Goal: Task Accomplishment & Management: Manage account settings

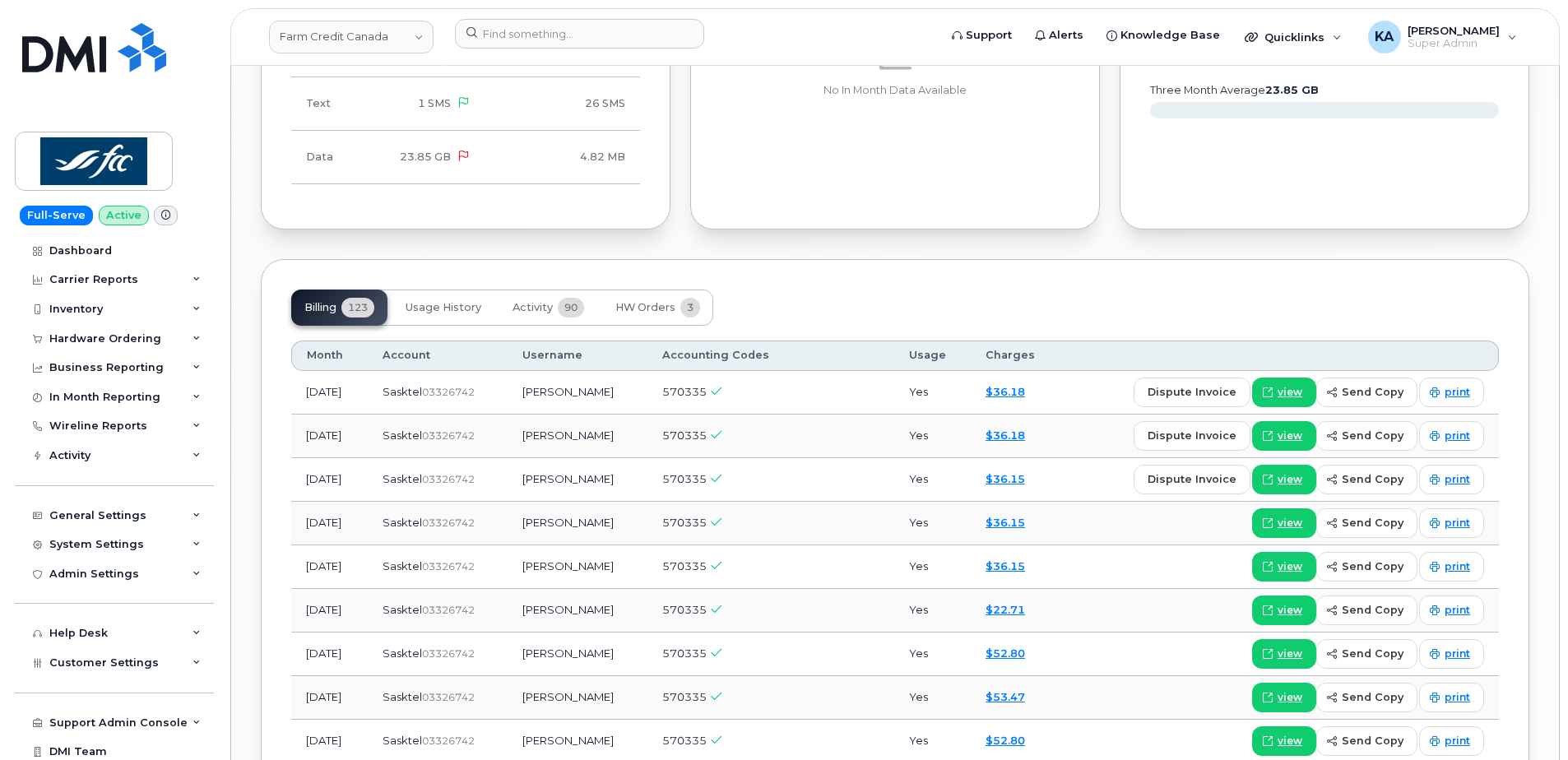
scroll to position [1563, 0]
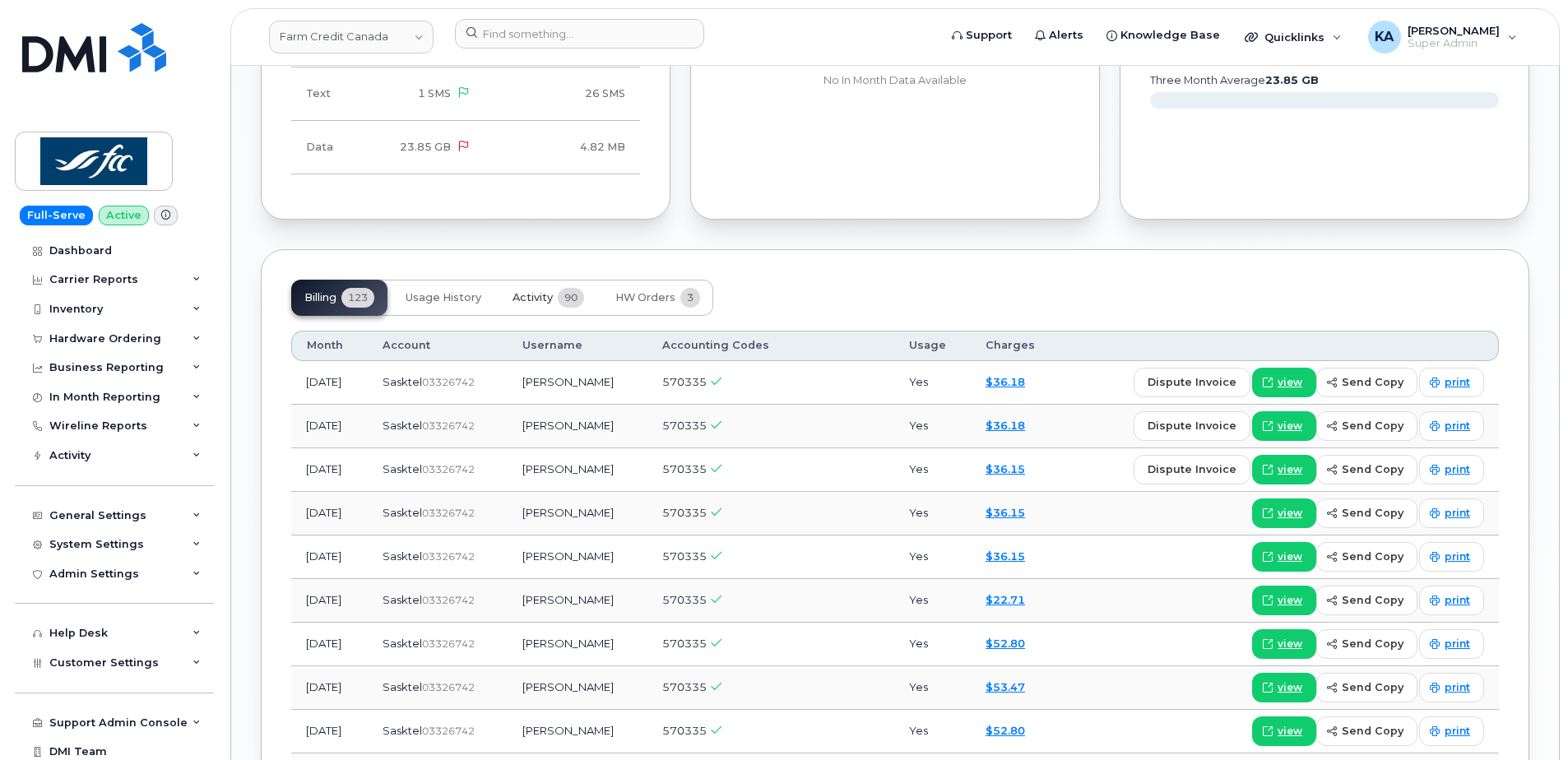
click at [536, 291] on span "Activity" at bounding box center [532, 298] width 40 height 14
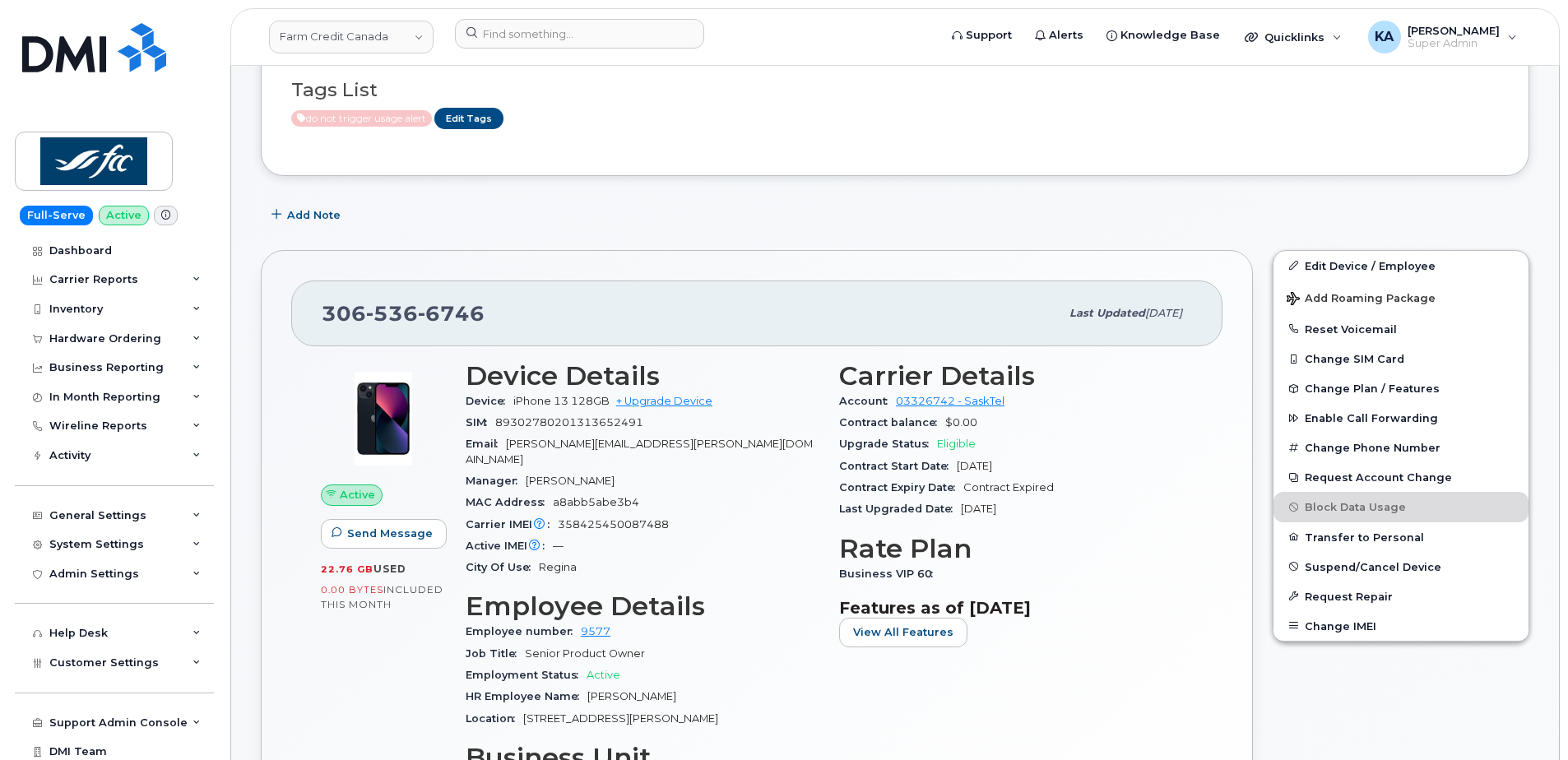
scroll to position [0, 0]
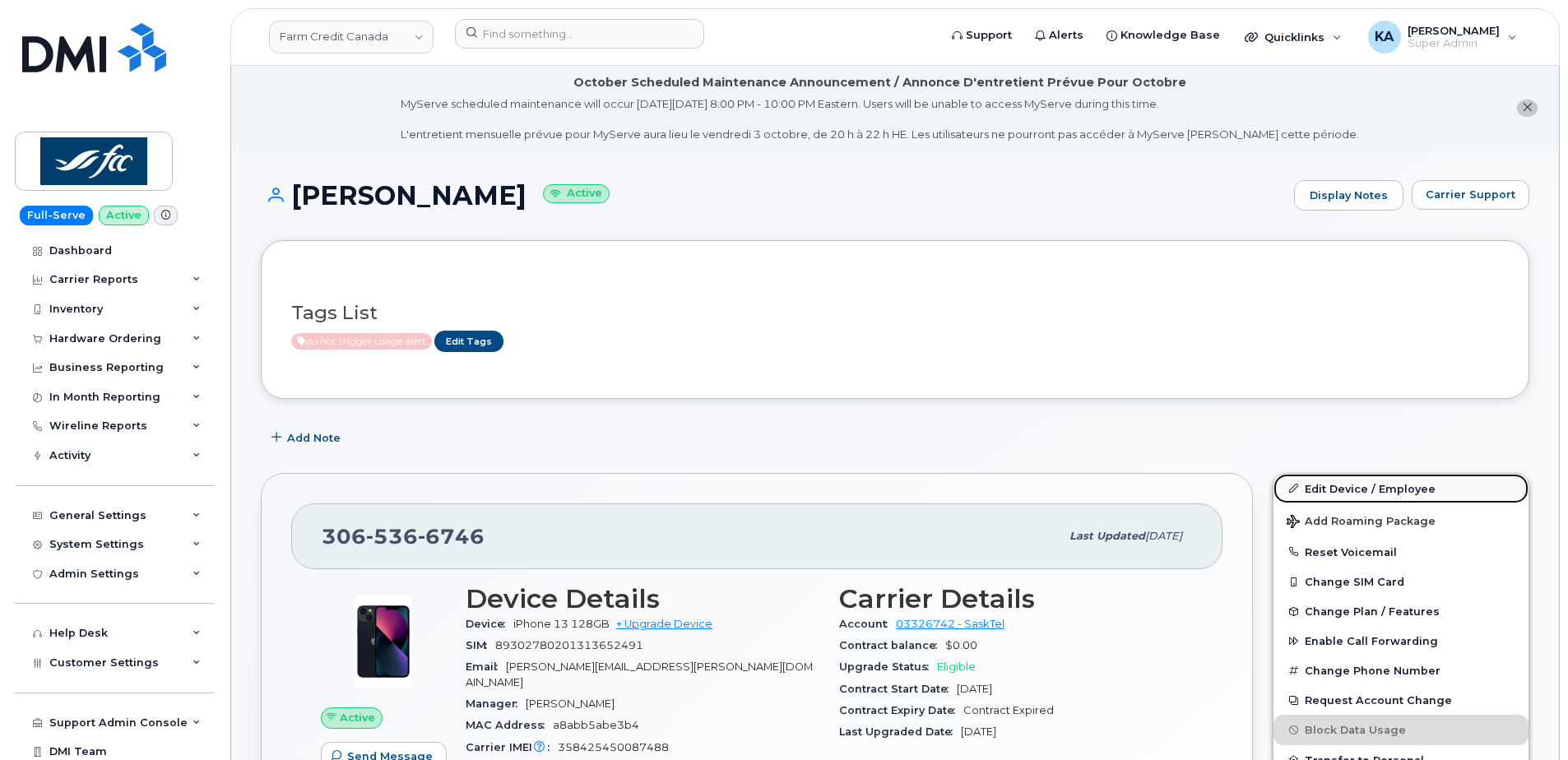
click at [1332, 487] on link "Edit Device / Employee" at bounding box center [1401, 489] width 255 height 29
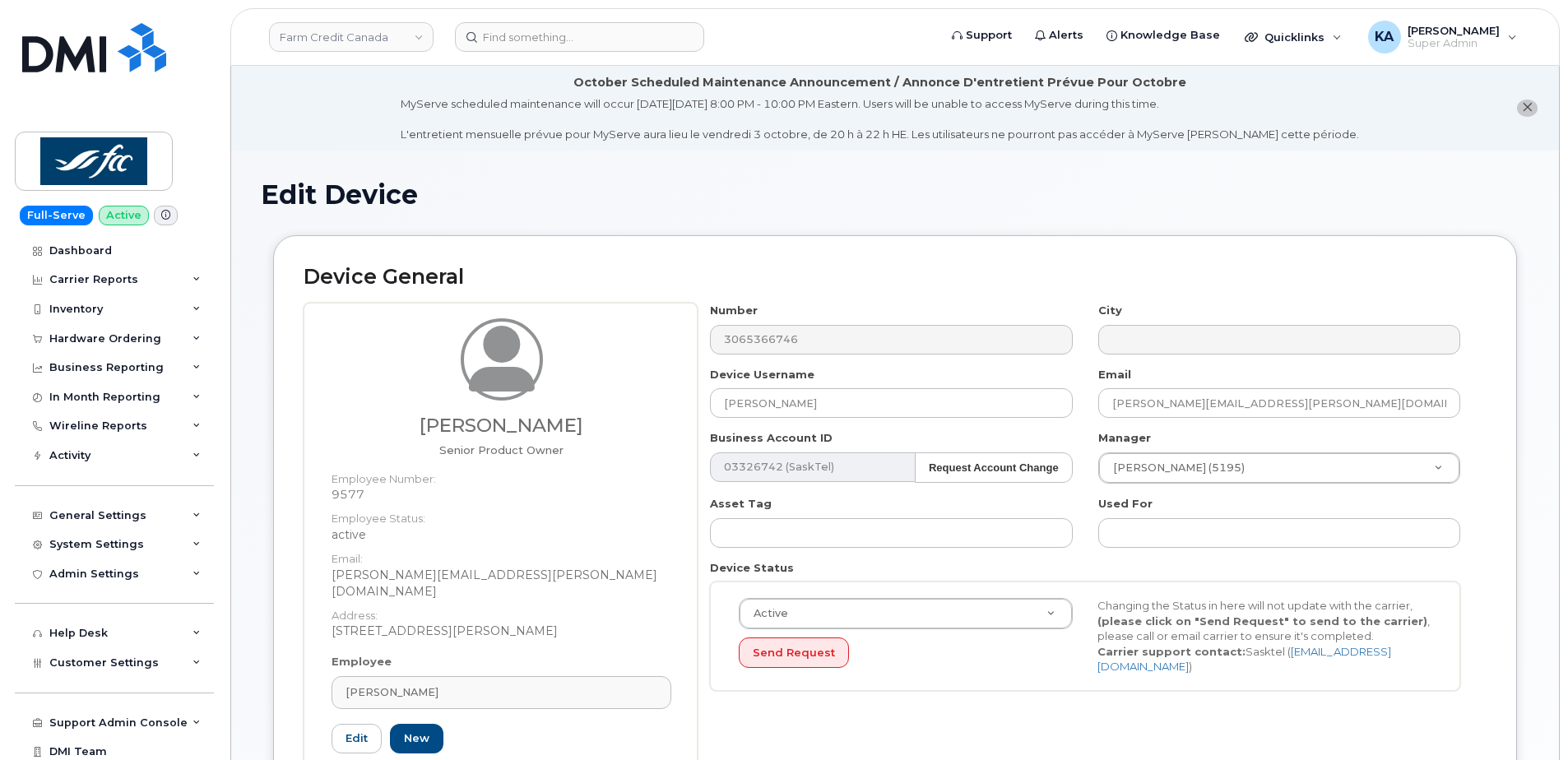
drag, startPoint x: 802, startPoint y: 338, endPoint x: 673, endPoint y: 266, distance: 147.7
click at [673, 266] on h2 "Device General" at bounding box center [895, 277] width 1183 height 23
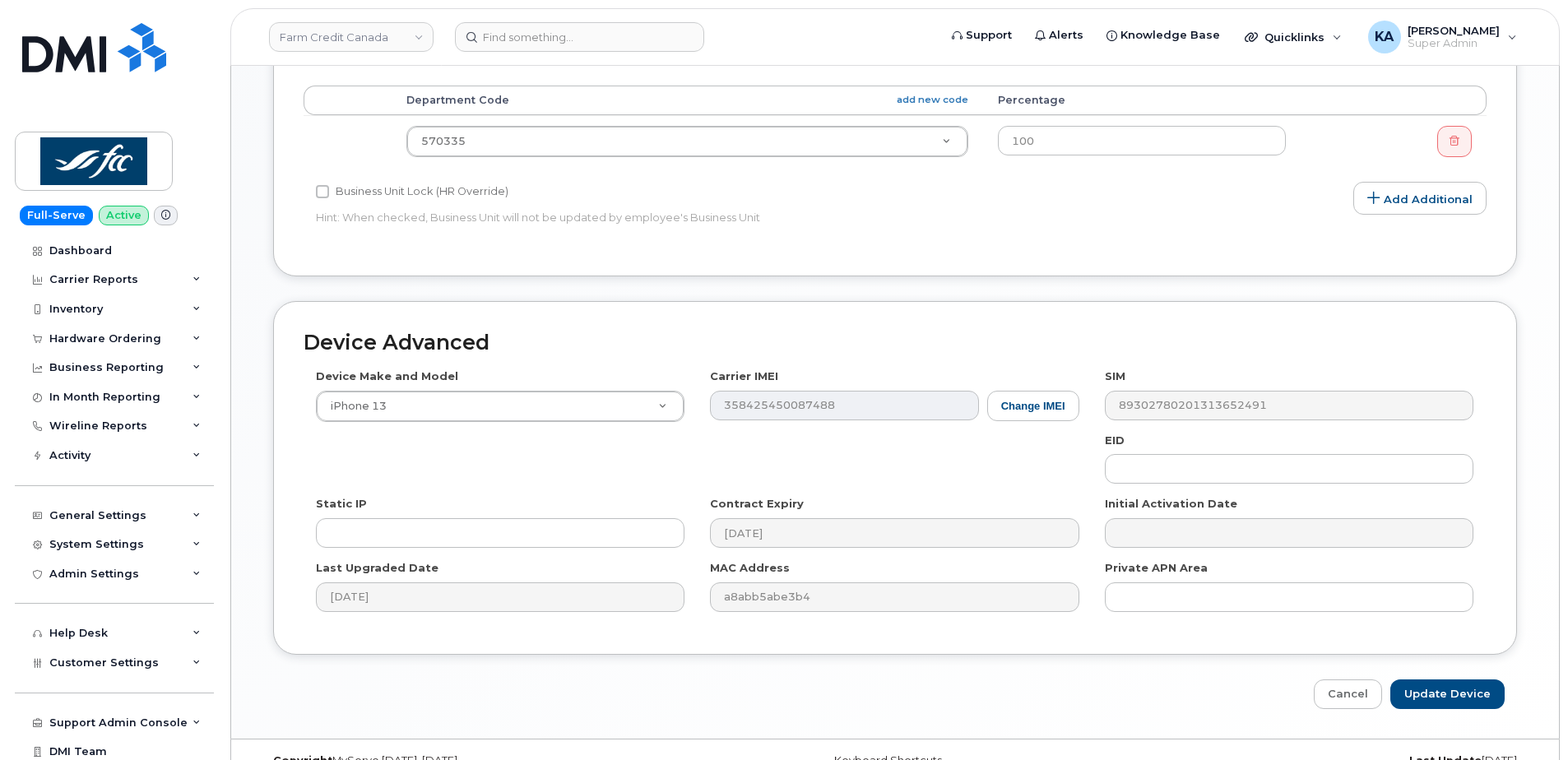
scroll to position [869, 0]
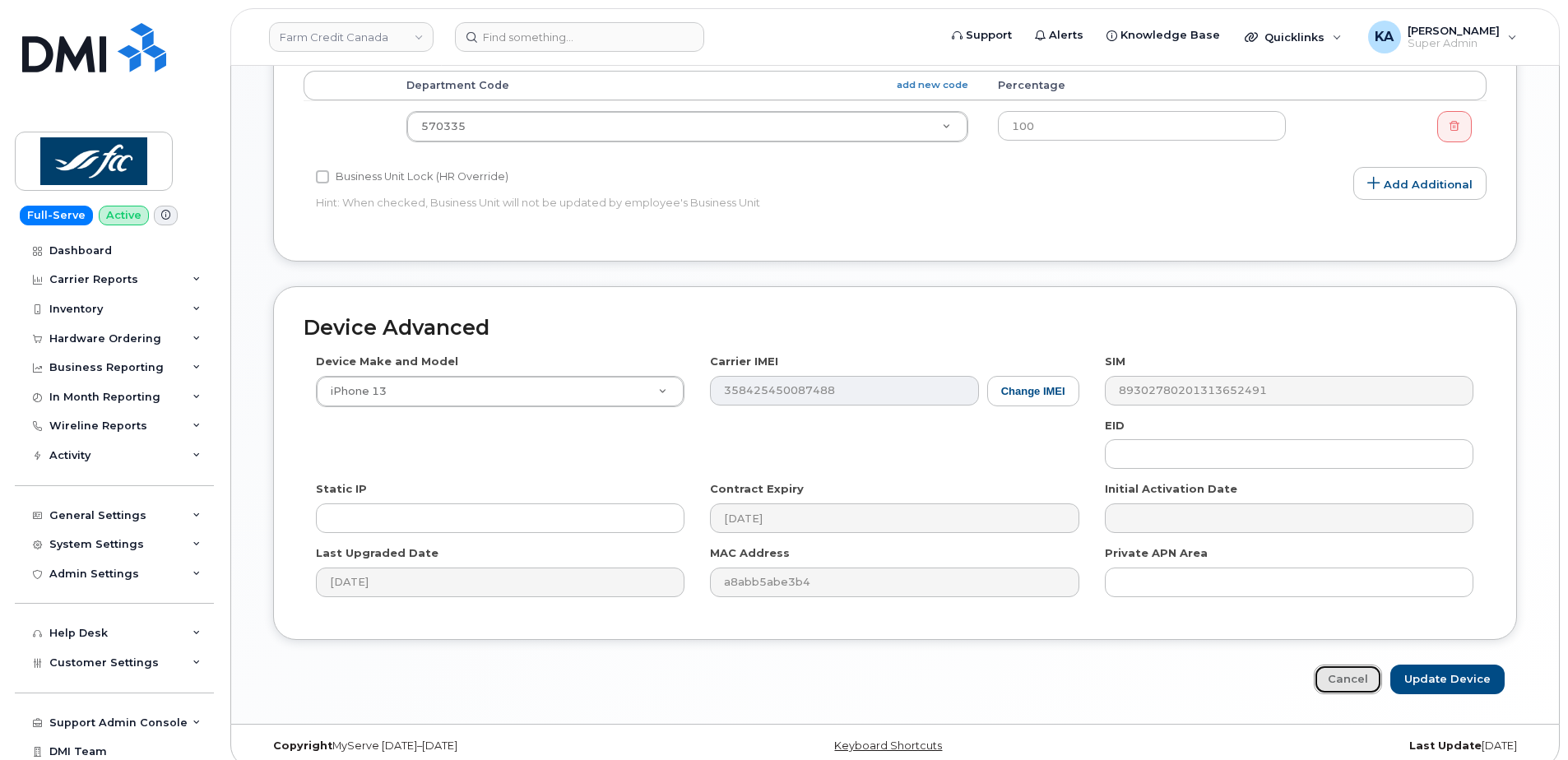
click at [1354, 666] on link "Cancel" at bounding box center [1347, 679] width 68 height 30
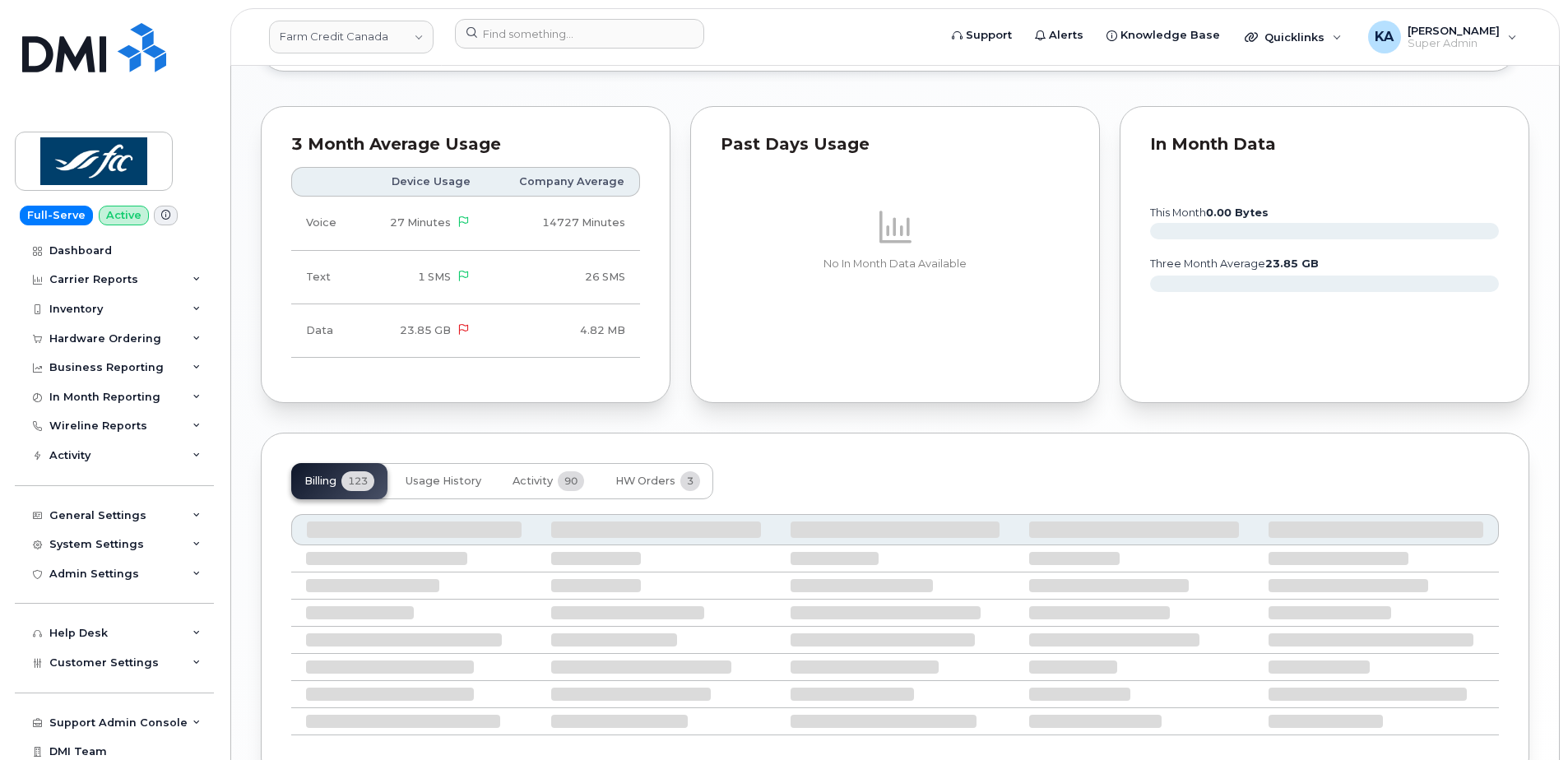
scroll to position [1398, 0]
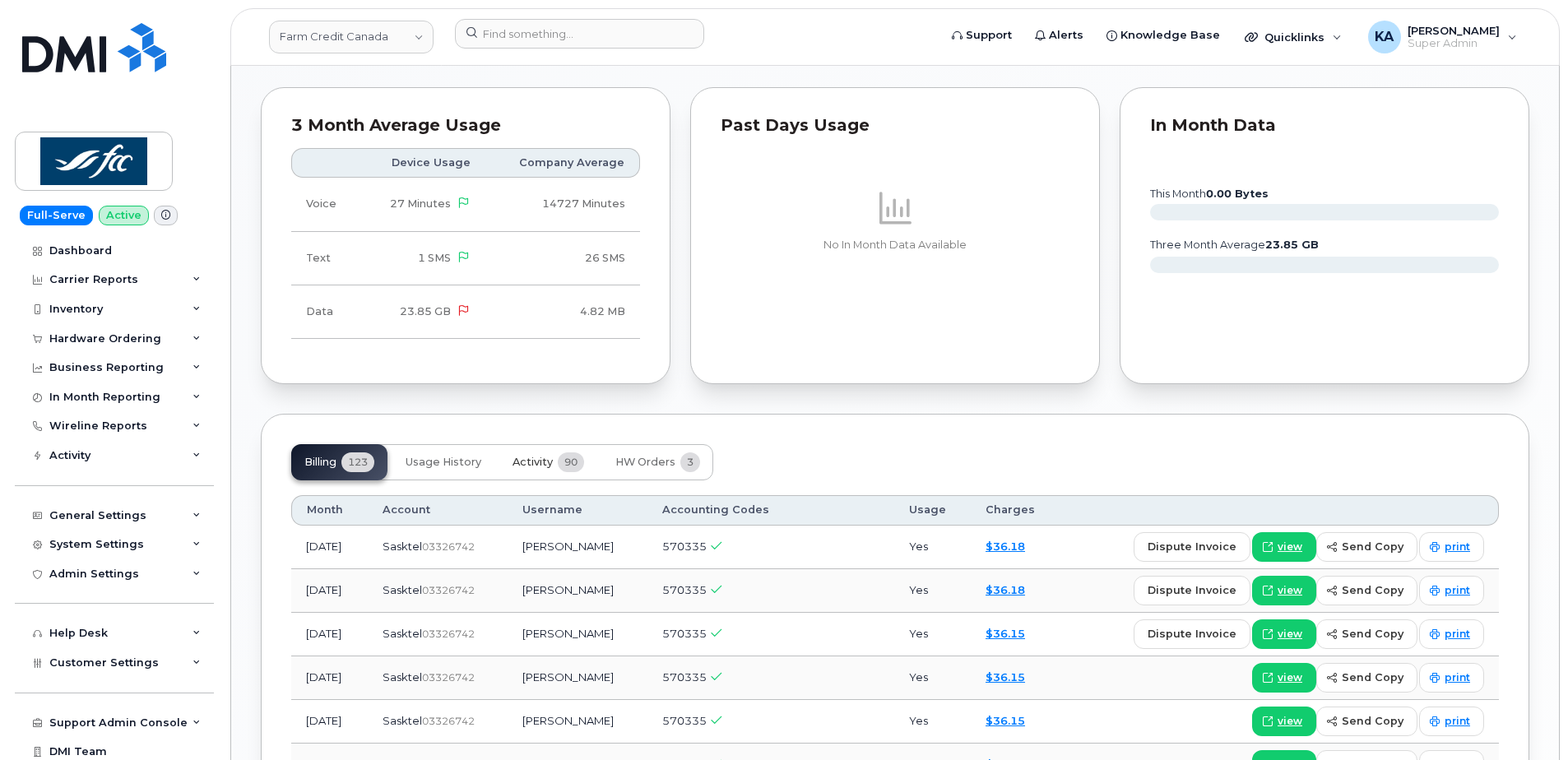
click at [541, 455] on span "Activity" at bounding box center [532, 462] width 40 height 14
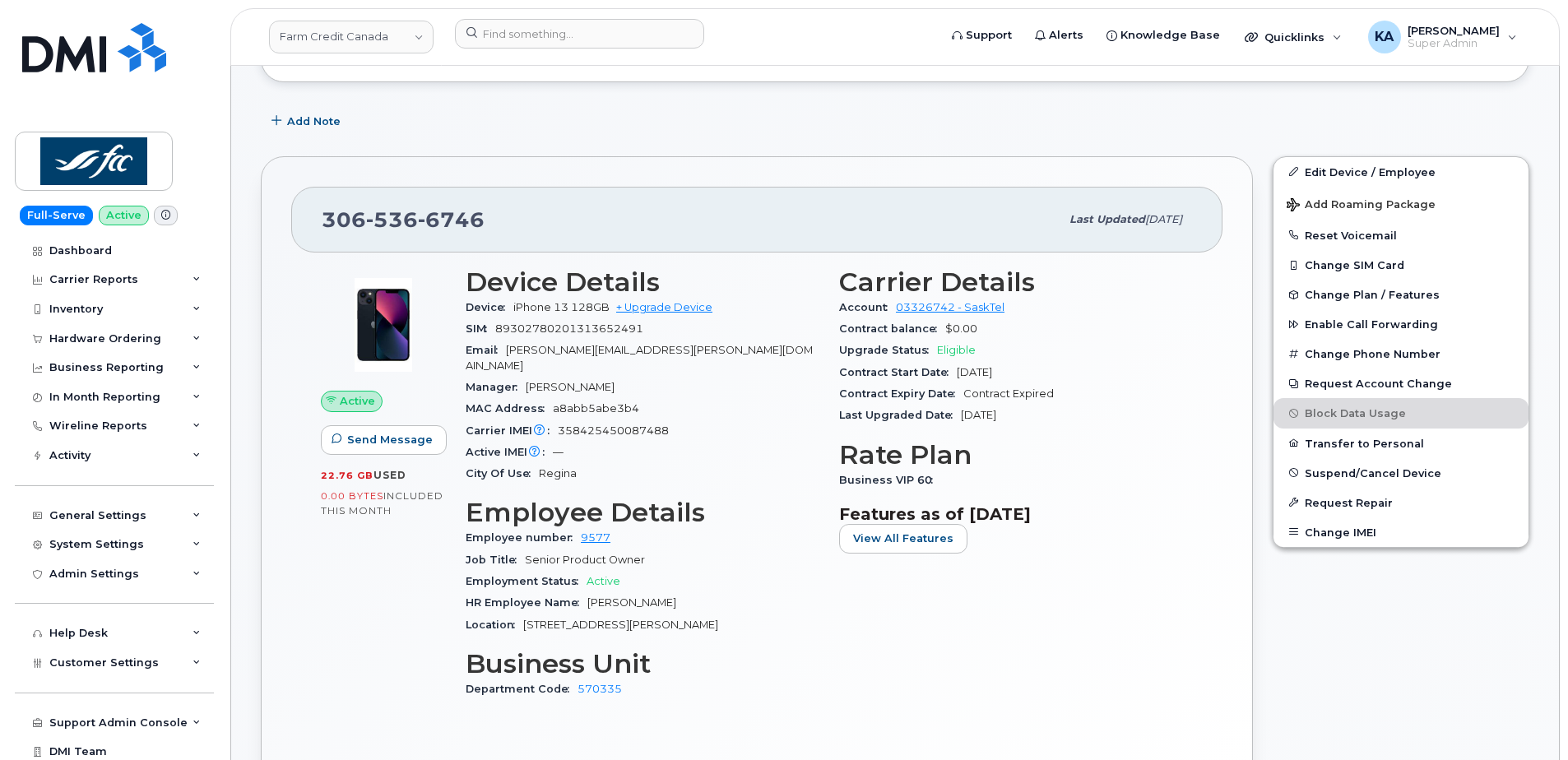
scroll to position [329, 0]
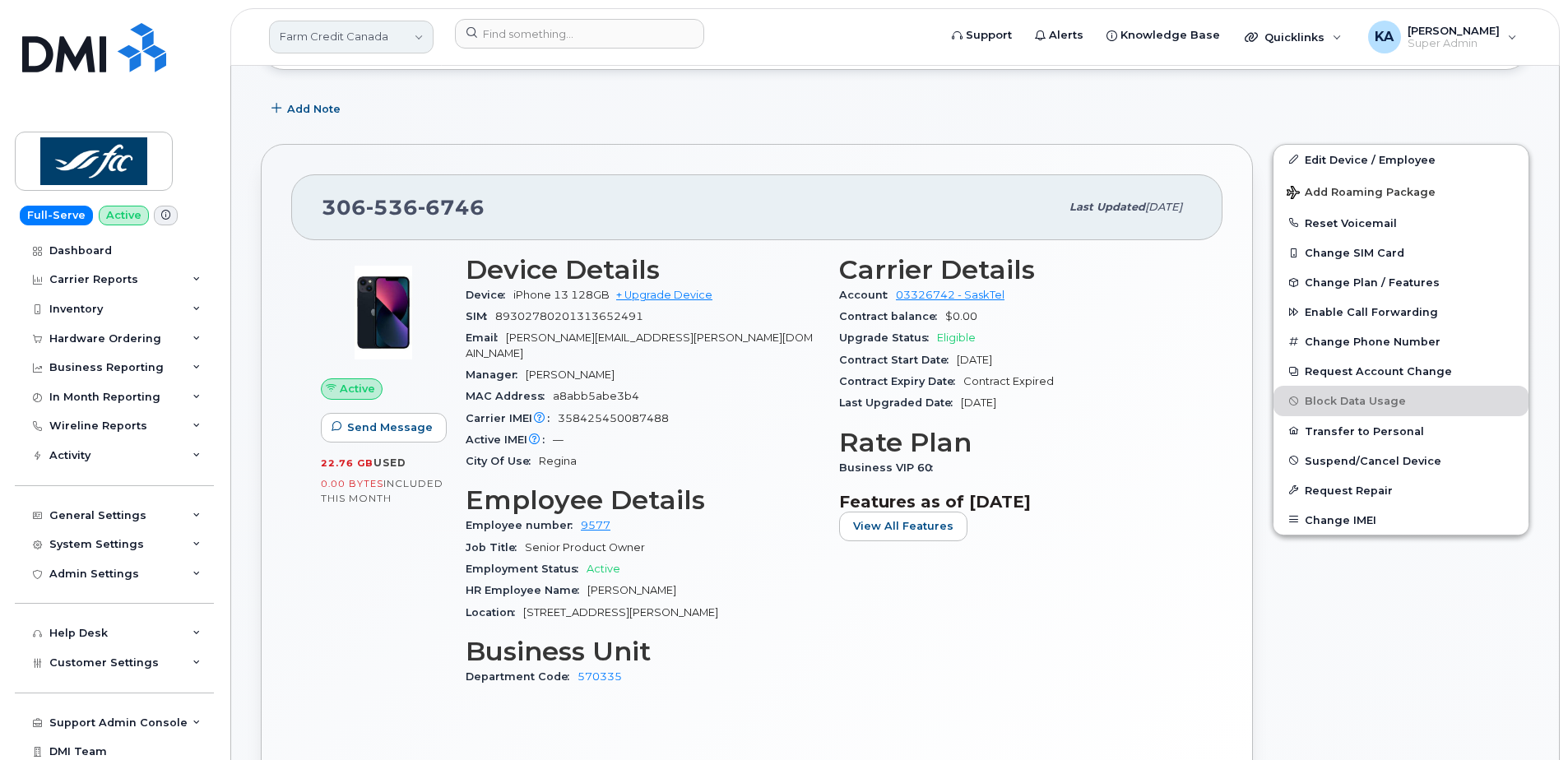
click at [365, 35] on link "Farm Credit Canada" at bounding box center [350, 37] width 164 height 33
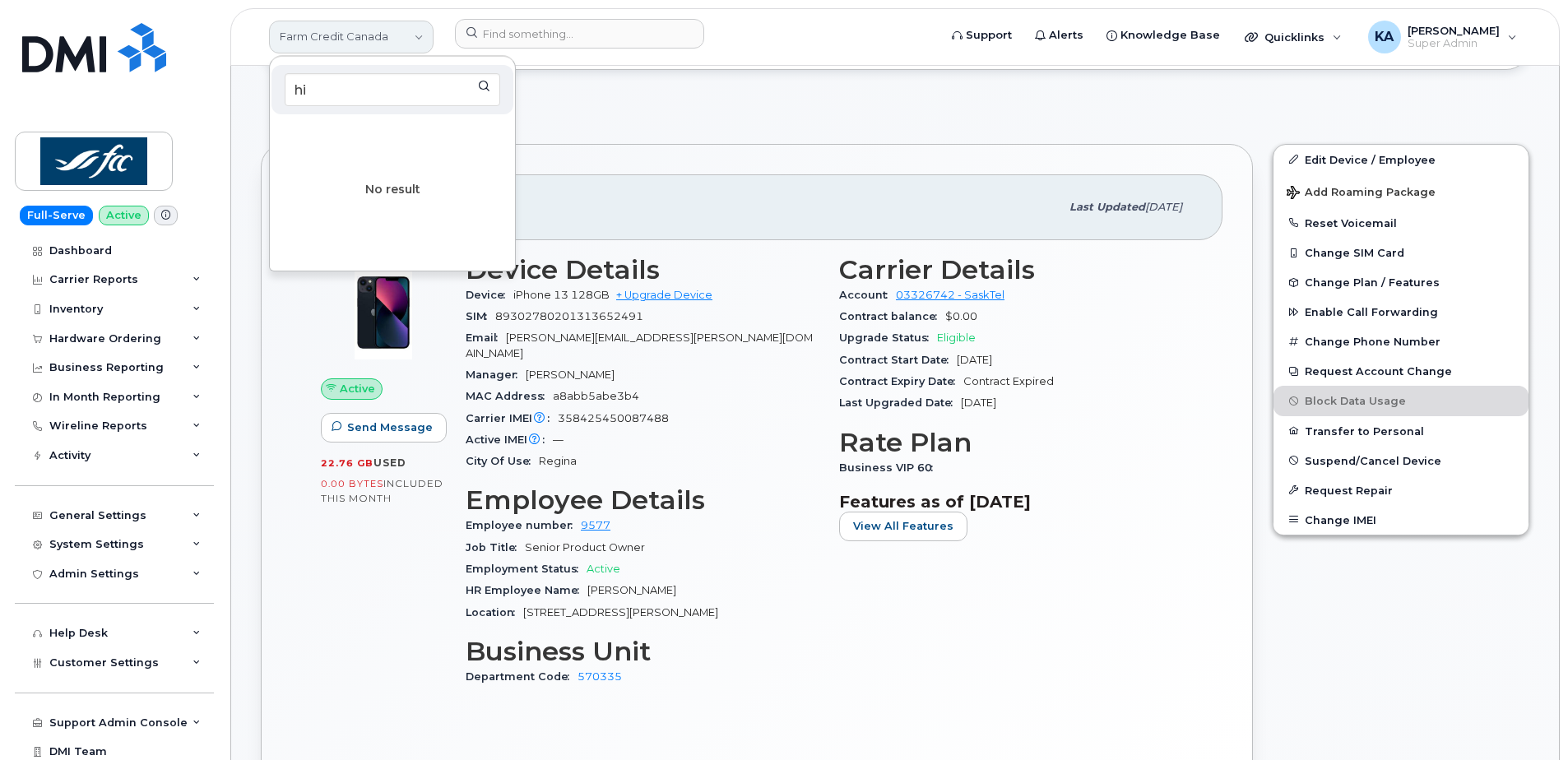
type input "h"
